Goal: Information Seeking & Learning: Learn about a topic

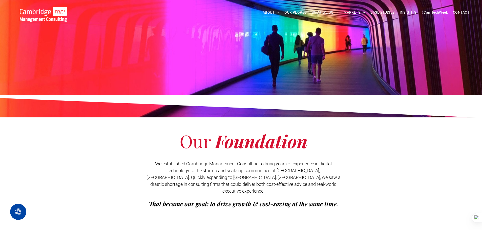
click at [411, 11] on span "INSIGHTS" at bounding box center [408, 13] width 16 height 8
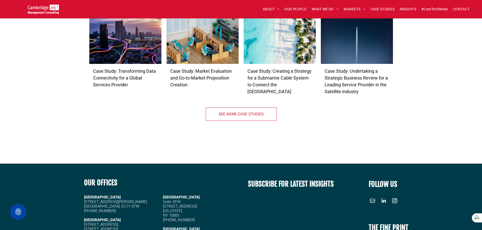
scroll to position [1391, 0]
